Goal: Transaction & Acquisition: Purchase product/service

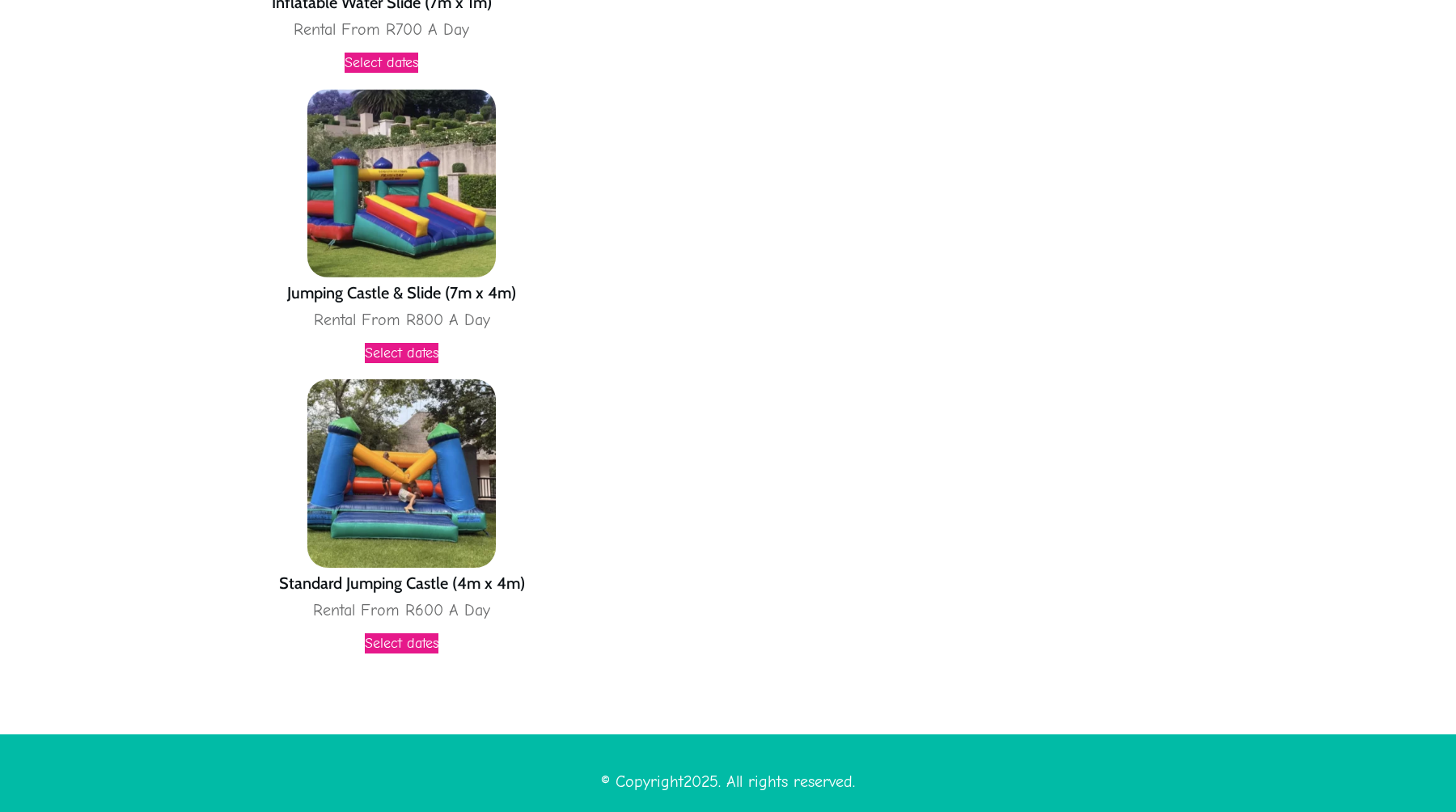
scroll to position [4295, 0]
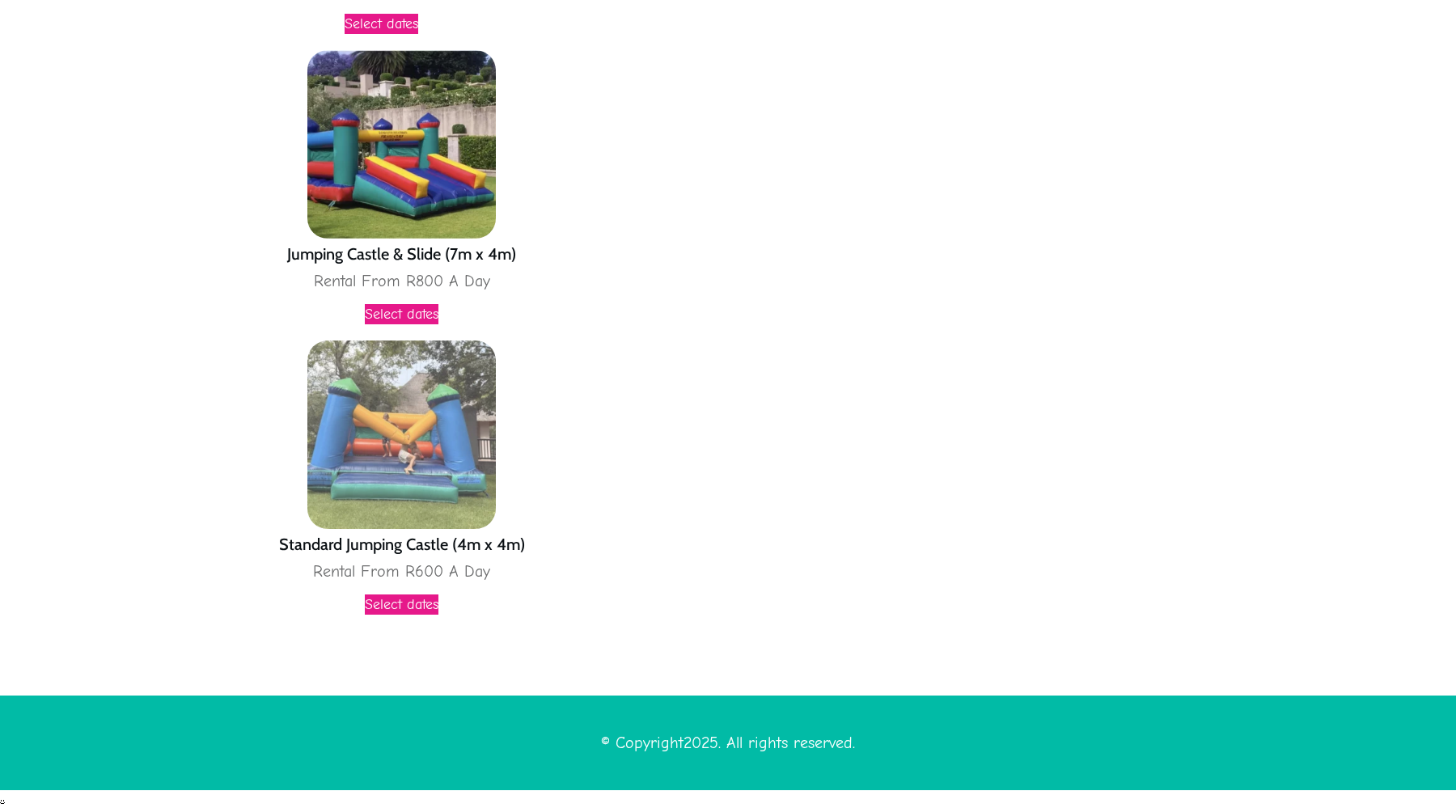
click at [454, 422] on img at bounding box center [402, 435] width 189 height 189
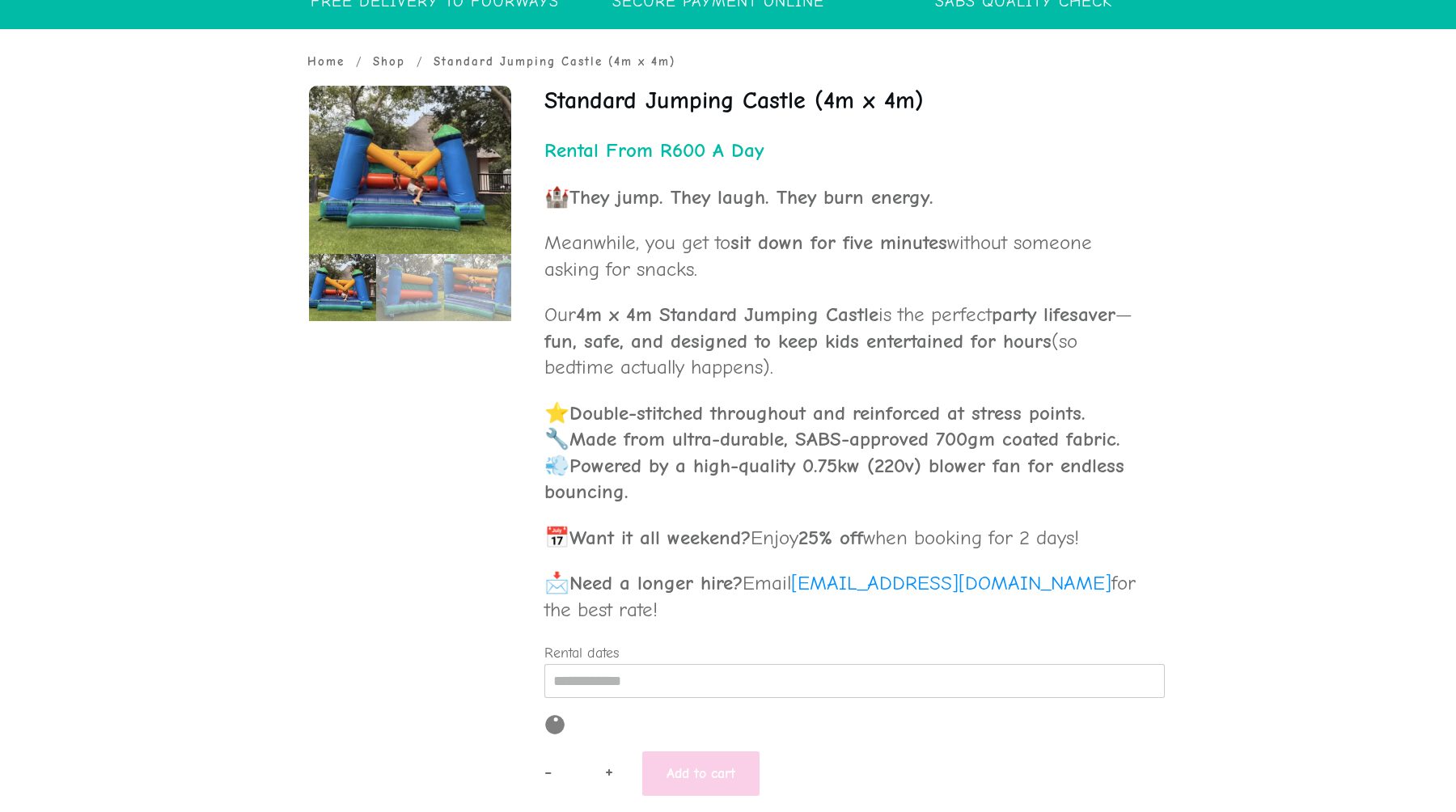
scroll to position [487, 0]
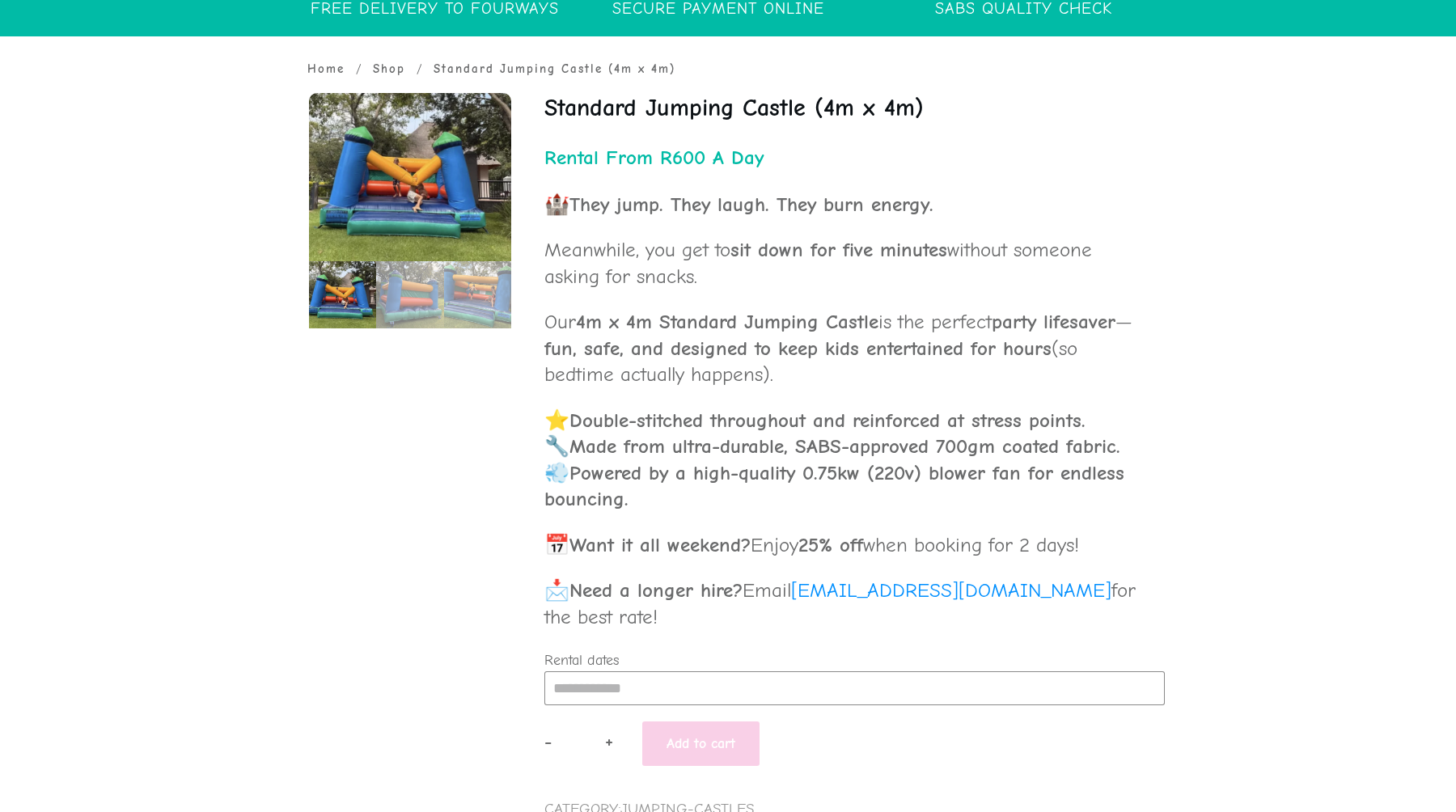
click at [698, 675] on input "Rental dates" at bounding box center [855, 688] width 621 height 34
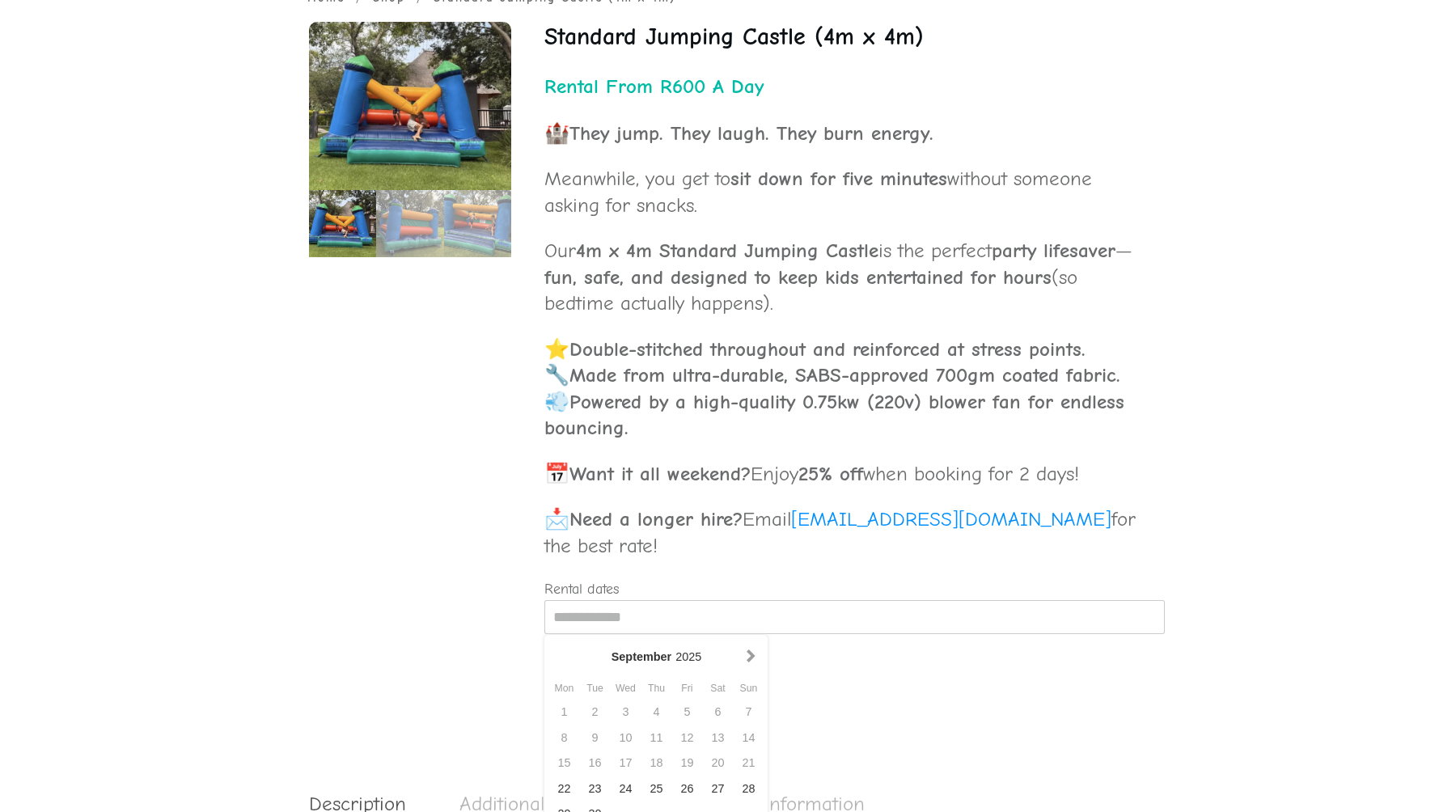
scroll to position [674, 0]
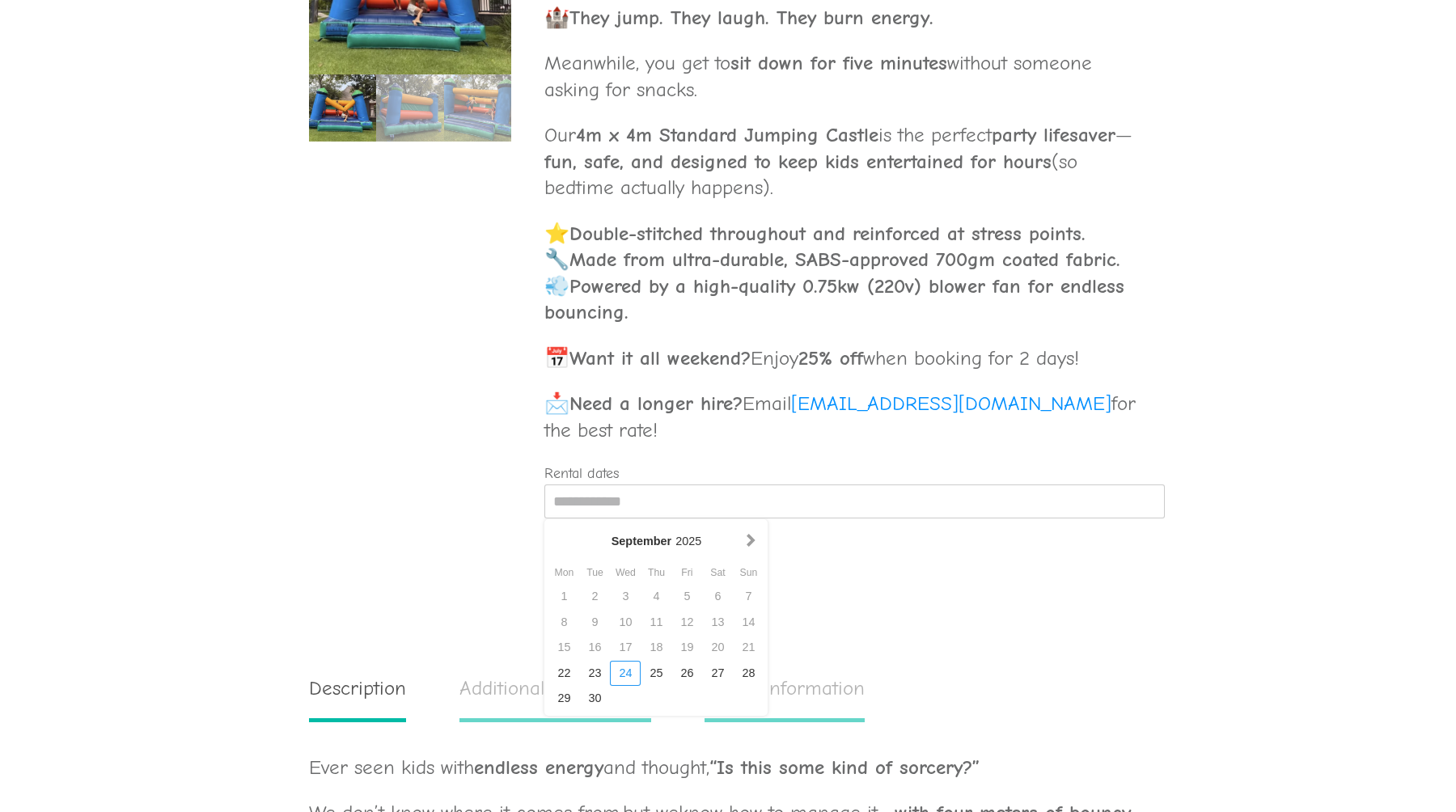
click at [620, 678] on div "24" at bounding box center [625, 673] width 31 height 26
type input "**********"
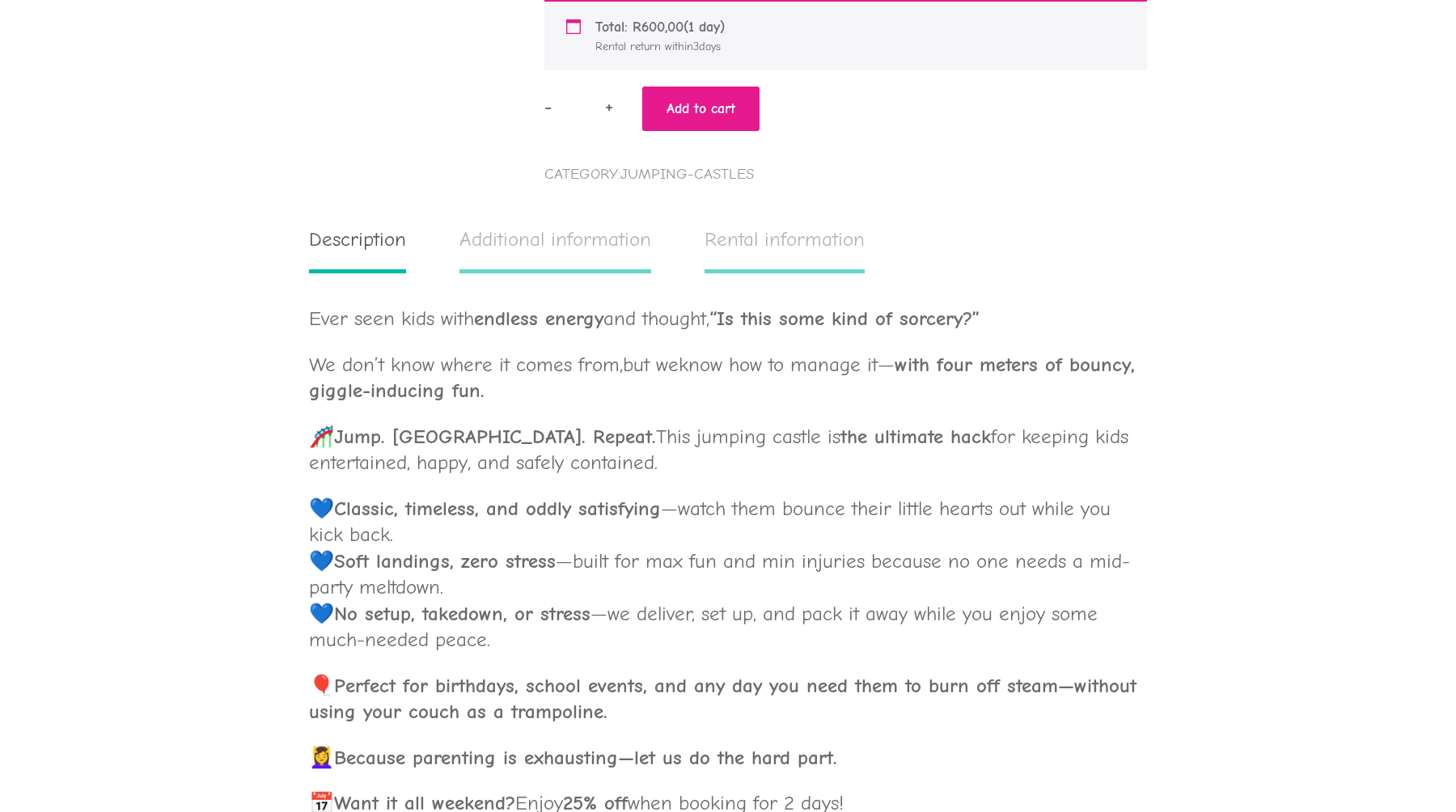
scroll to position [1110, 0]
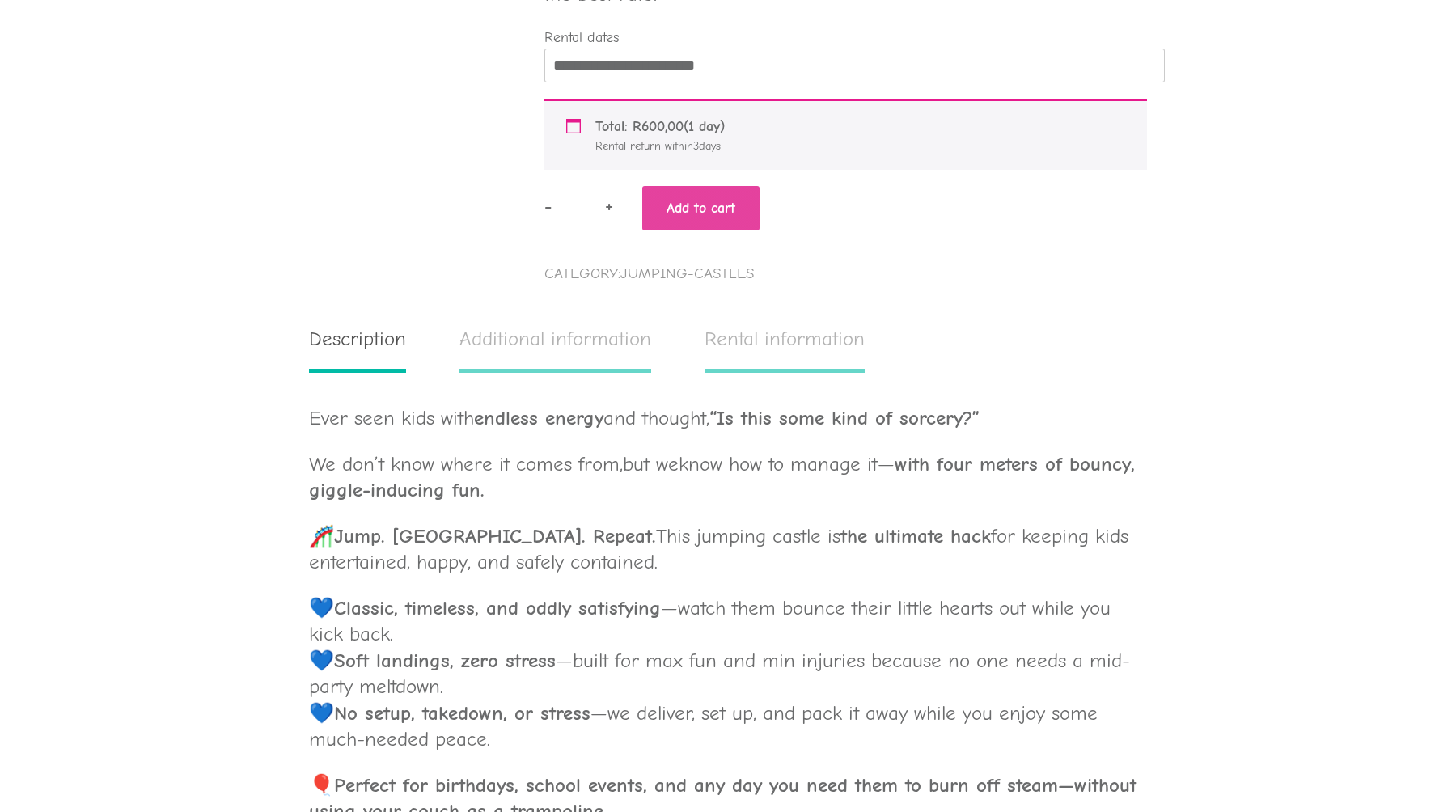
click at [712, 216] on button "Add to cart" at bounding box center [701, 208] width 117 height 44
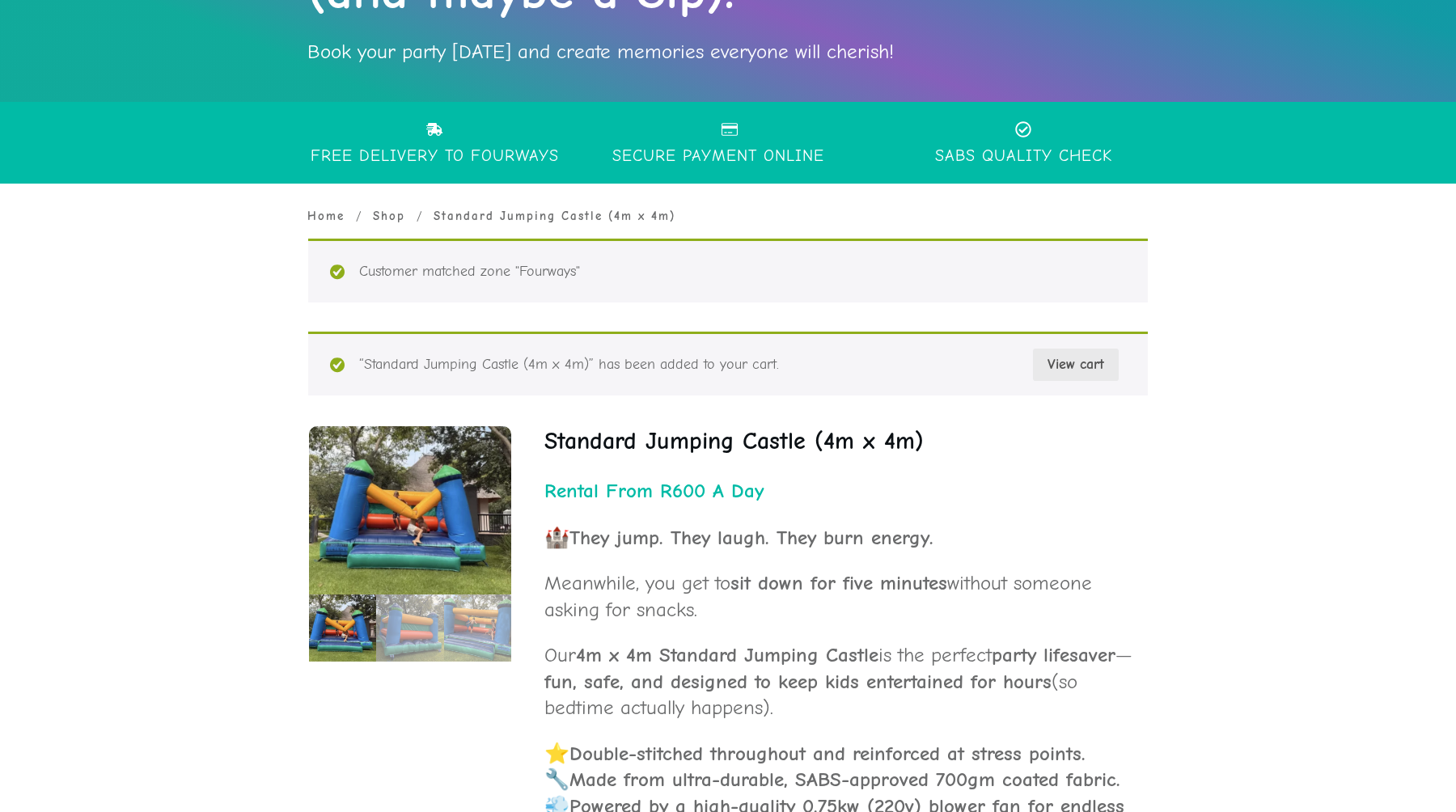
scroll to position [372, 0]
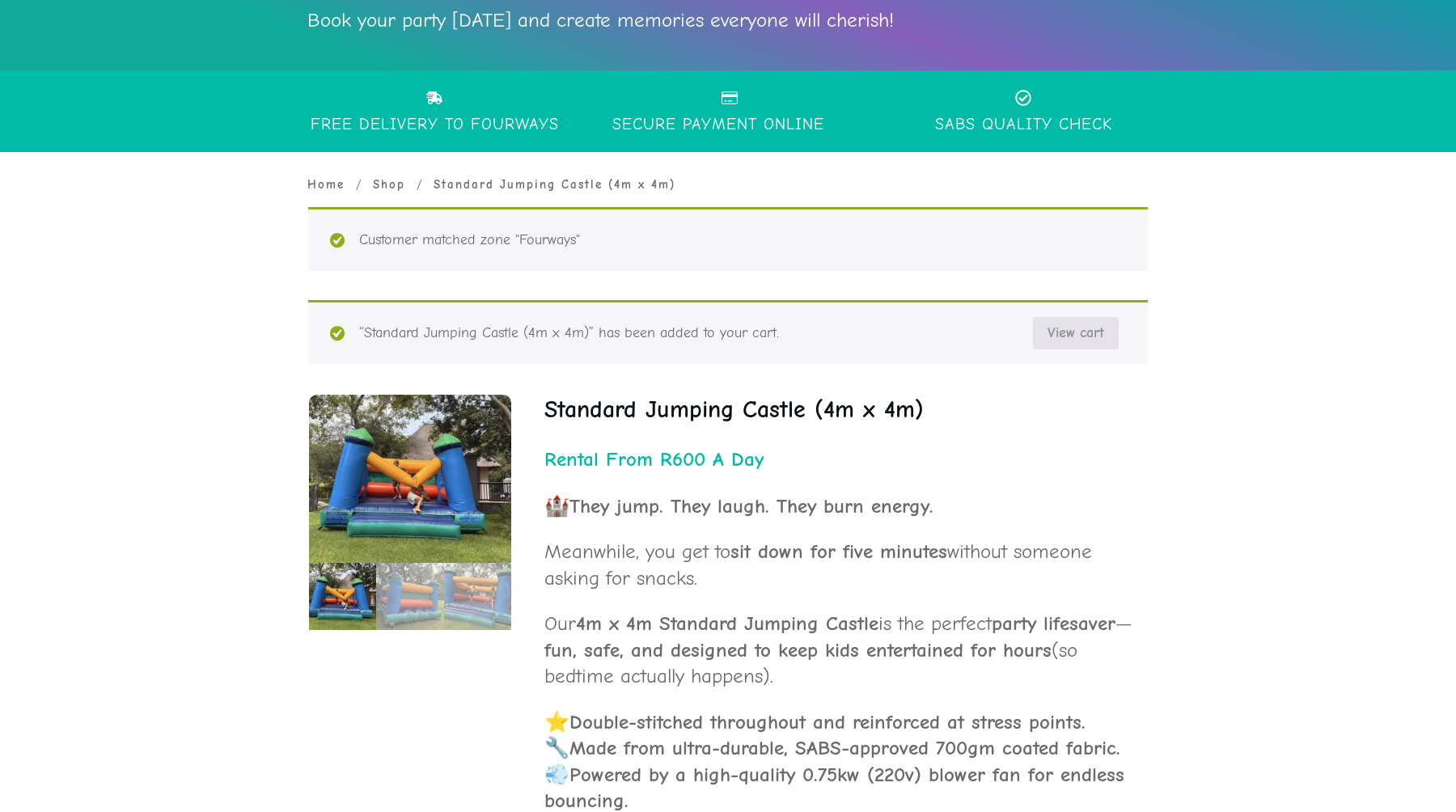
click at [1080, 337] on link "View cart" at bounding box center [1076, 333] width 86 height 33
